Goal: Use online tool/utility: Utilize a website feature to perform a specific function

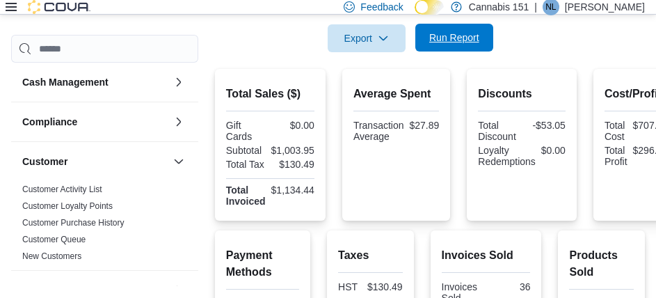
scroll to position [417, 0]
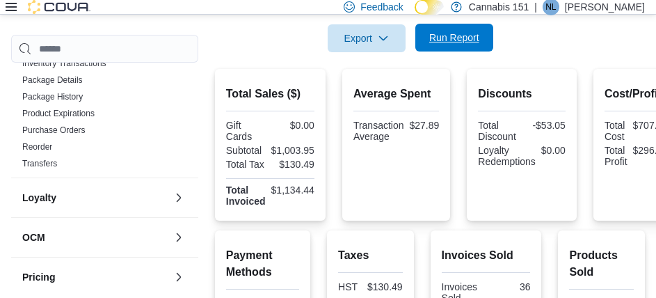
click at [444, 32] on span "Run Report" at bounding box center [454, 38] width 50 height 14
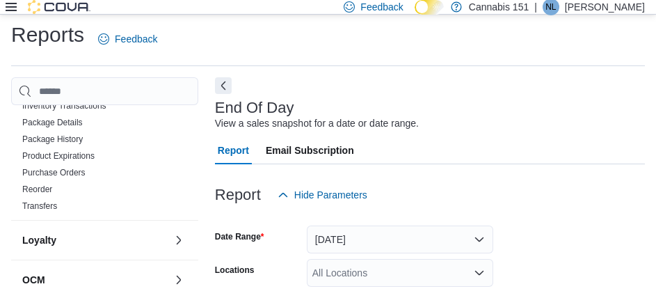
scroll to position [0, 0]
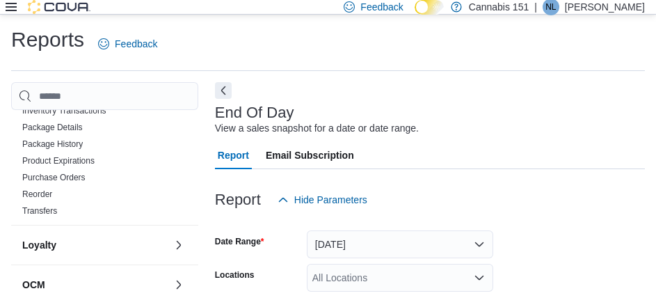
click at [568, 225] on div at bounding box center [430, 222] width 430 height 17
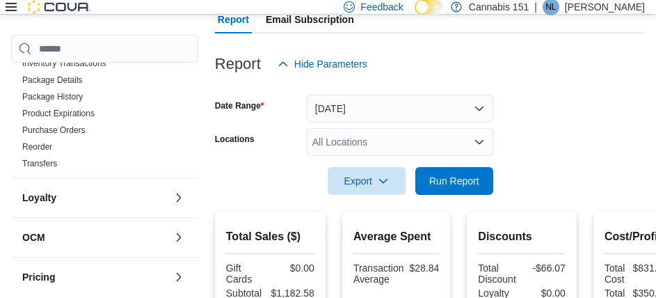
scroll to position [139, 0]
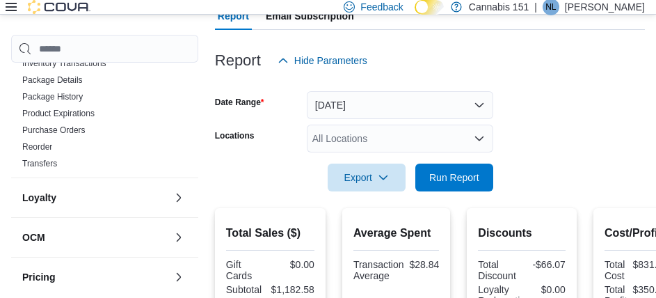
click at [584, 170] on form "Date Range [DATE] Locations All Locations Export Run Report" at bounding box center [430, 132] width 430 height 117
click at [493, 175] on form "Date Range [DATE] Locations All Locations Export Run Report" at bounding box center [430, 132] width 430 height 117
click at [474, 181] on span "Run Report" at bounding box center [454, 177] width 50 height 14
click at [445, 180] on span "Run Report" at bounding box center [454, 177] width 50 height 14
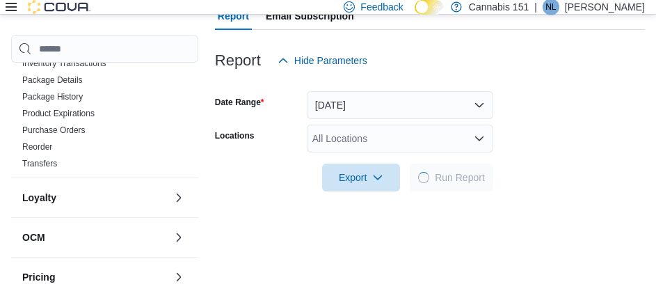
click at [554, 149] on form "Date Range [DATE] Locations All Locations Export Run Report" at bounding box center [430, 132] width 430 height 117
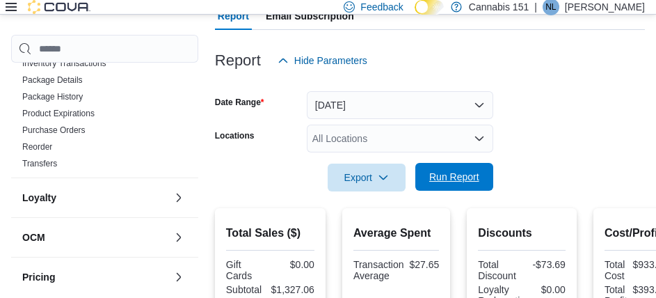
click at [436, 166] on span "Run Report" at bounding box center [454, 177] width 61 height 28
click at [475, 178] on span "Run Report" at bounding box center [454, 177] width 50 height 14
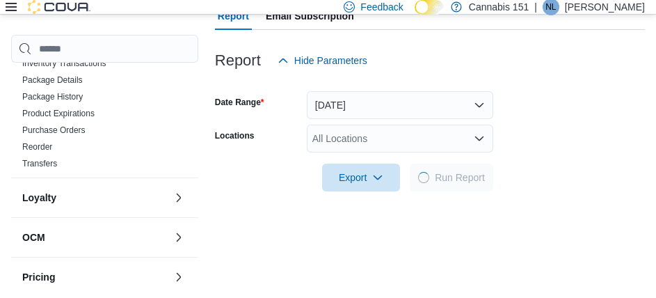
click at [582, 163] on div at bounding box center [430, 157] width 430 height 11
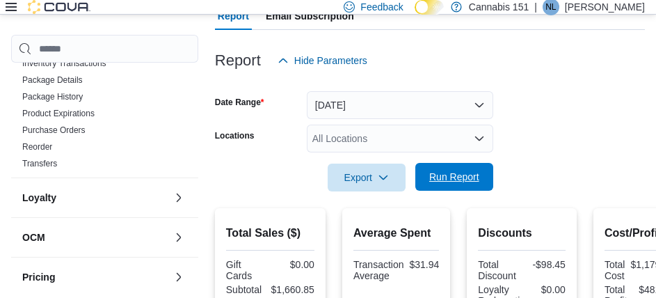
click at [468, 177] on span "Run Report" at bounding box center [454, 177] width 50 height 14
click at [451, 186] on span "Run Report" at bounding box center [454, 177] width 61 height 28
click at [512, 166] on form "Date Range [DATE] Locations All Locations Export Run Report" at bounding box center [430, 132] width 430 height 117
click at [456, 173] on span "Run Report" at bounding box center [454, 177] width 50 height 14
